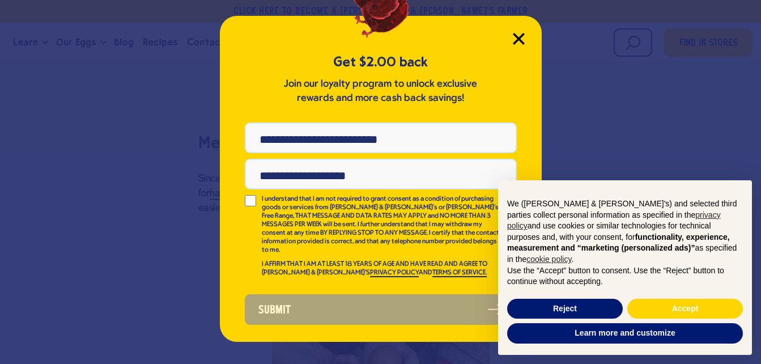
click at [523, 42] on icon "Close Modal" at bounding box center [519, 38] width 10 height 10
click at [658, 308] on button "Accept" at bounding box center [686, 309] width 116 height 20
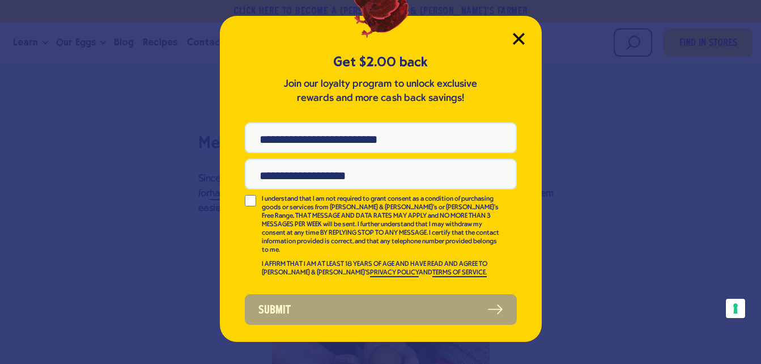
click at [522, 41] on icon "Close Modal" at bounding box center [519, 38] width 10 height 10
click at [521, 36] on icon "Close Modal" at bounding box center [519, 38] width 10 height 10
click at [518, 30] on div "Get $2.00 back Join our loyalty program to unlock exclusive rewards and more ca…" at bounding box center [381, 179] width 322 height 326
click at [521, 32] on div "Get $2.00 back Join our loyalty program to unlock exclusive rewards and more ca…" at bounding box center [381, 179] width 322 height 326
click at [521, 38] on icon "Close Modal" at bounding box center [519, 38] width 10 height 10
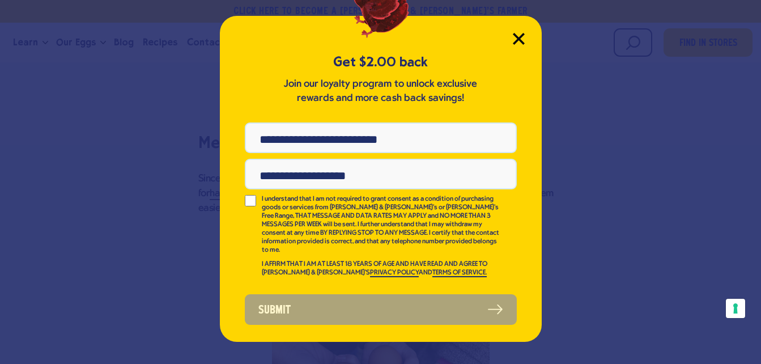
click at [518, 39] on icon "Close Modal" at bounding box center [519, 38] width 10 height 10
click at [521, 39] on icon "Close Modal" at bounding box center [519, 39] width 12 height 12
click at [519, 36] on icon "Close Modal" at bounding box center [519, 39] width 12 height 12
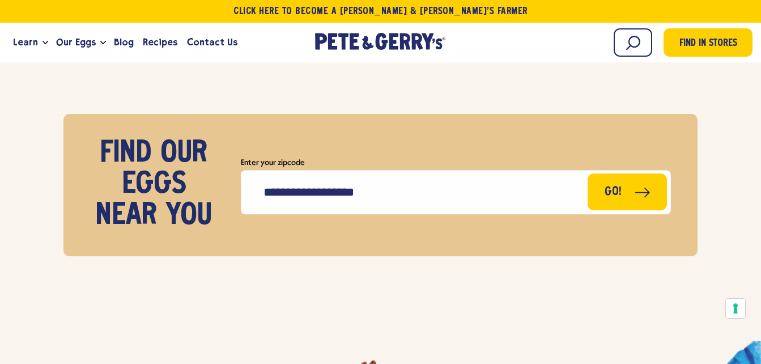
scroll to position [4993, 0]
